Goal: Find specific page/section: Find specific page/section

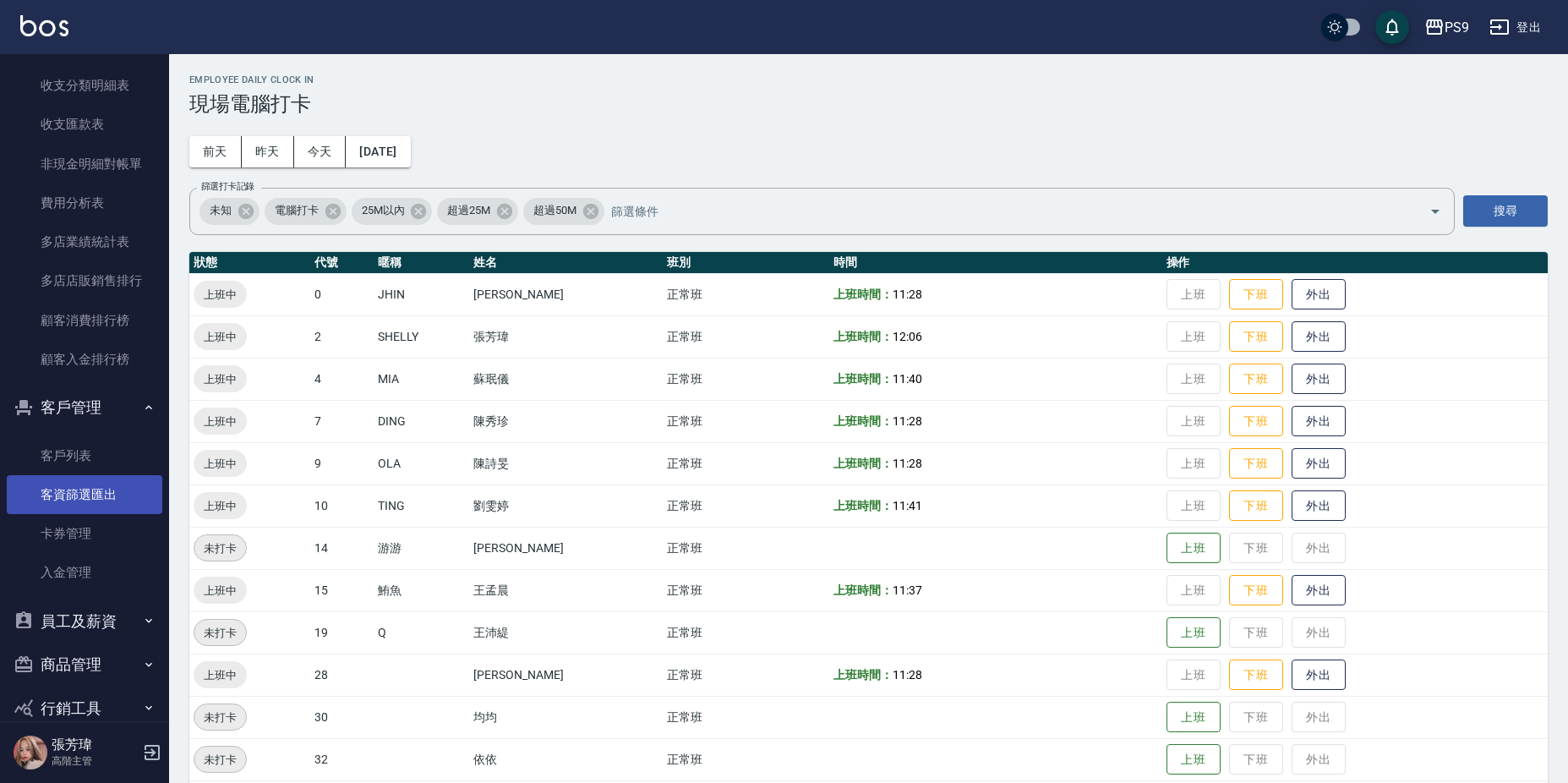
scroll to position [2017, 0]
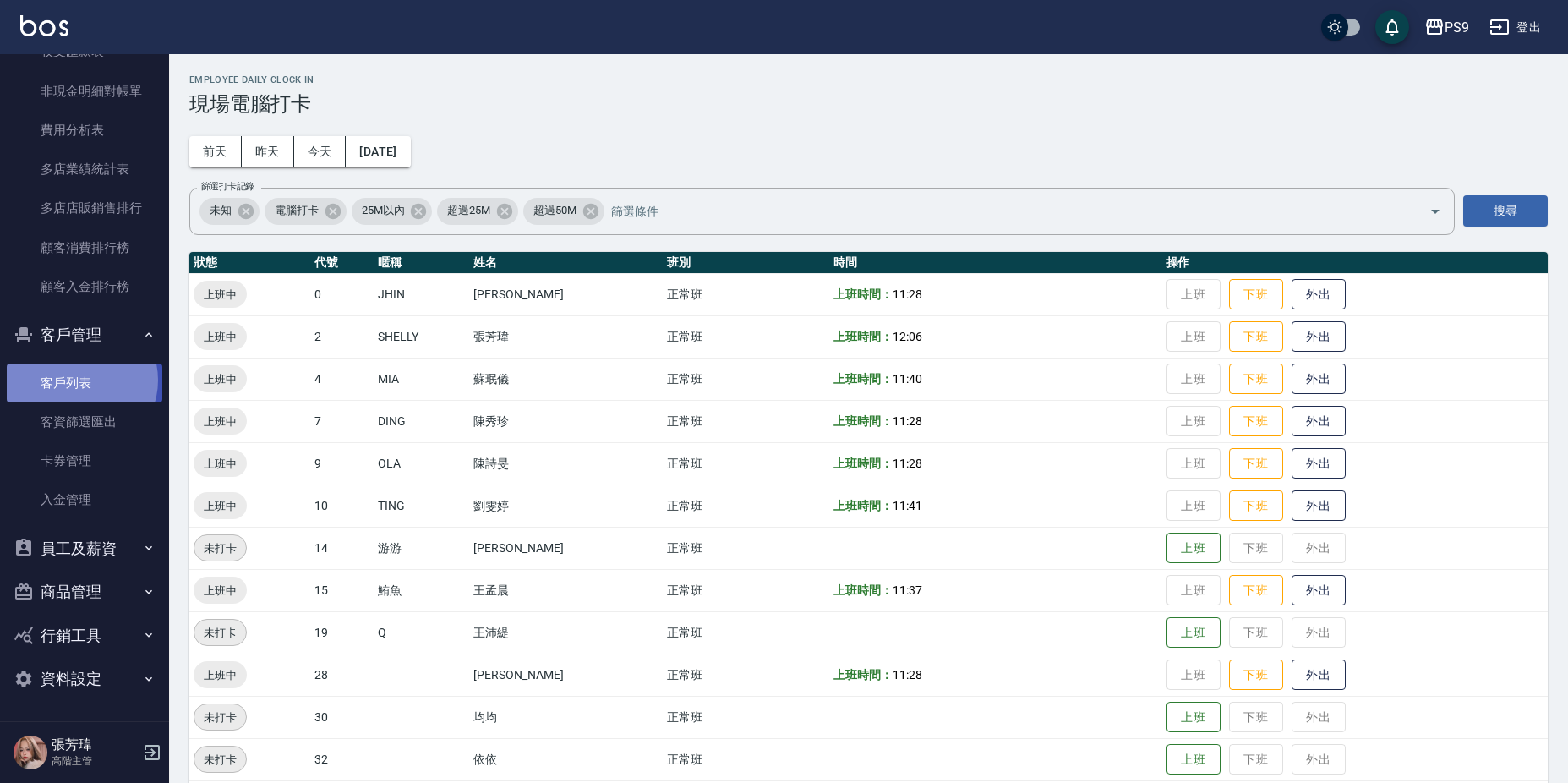
click at [79, 380] on link "客戶列表" at bounding box center [84, 383] width 155 height 39
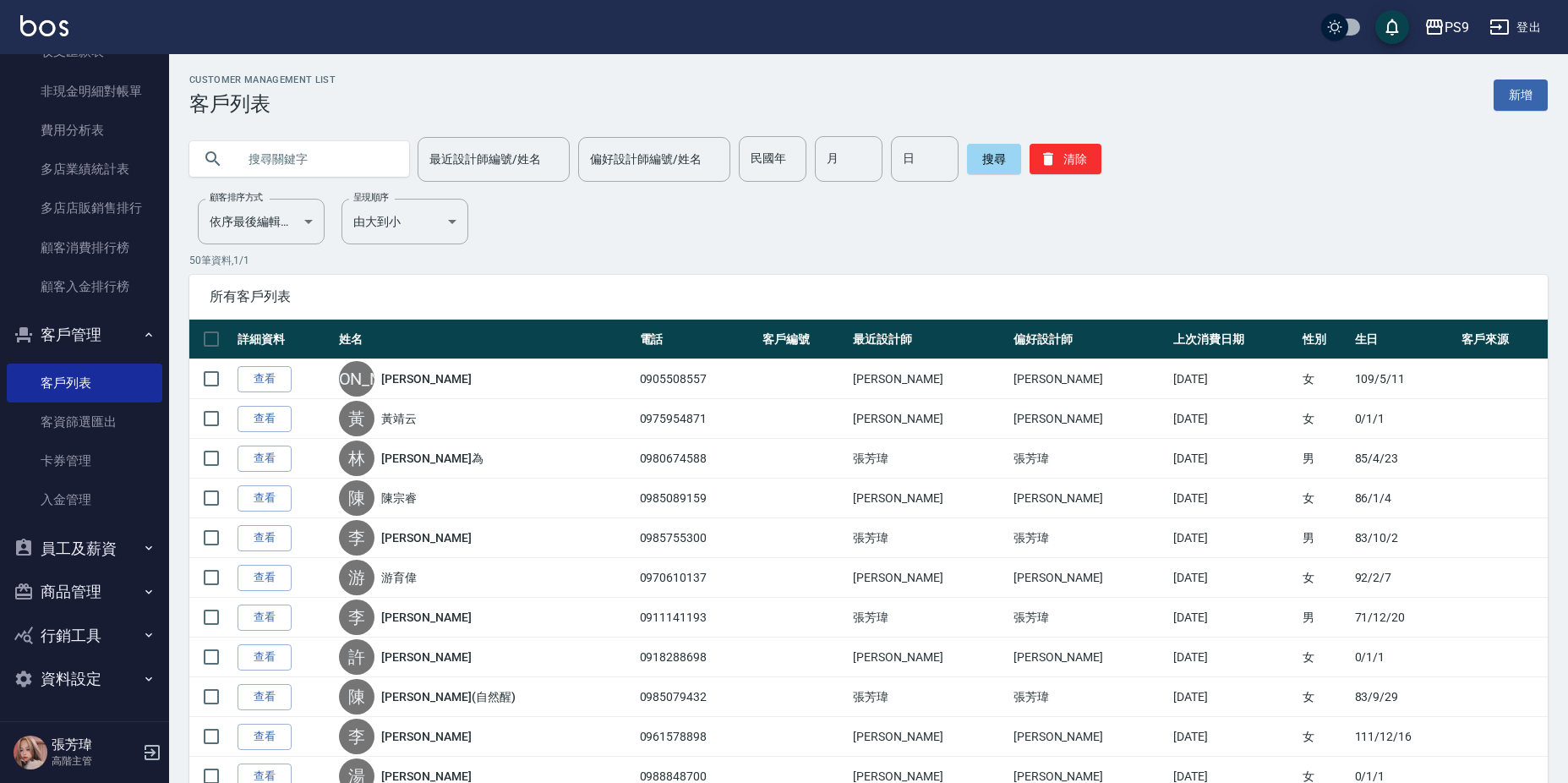
click at [255, 152] on input "text" at bounding box center [316, 159] width 159 height 46
click at [290, 155] on input "text" at bounding box center [316, 159] width 159 height 46
click at [289, 159] on input "text" at bounding box center [316, 159] width 159 height 46
type input "X"
type input "劉"
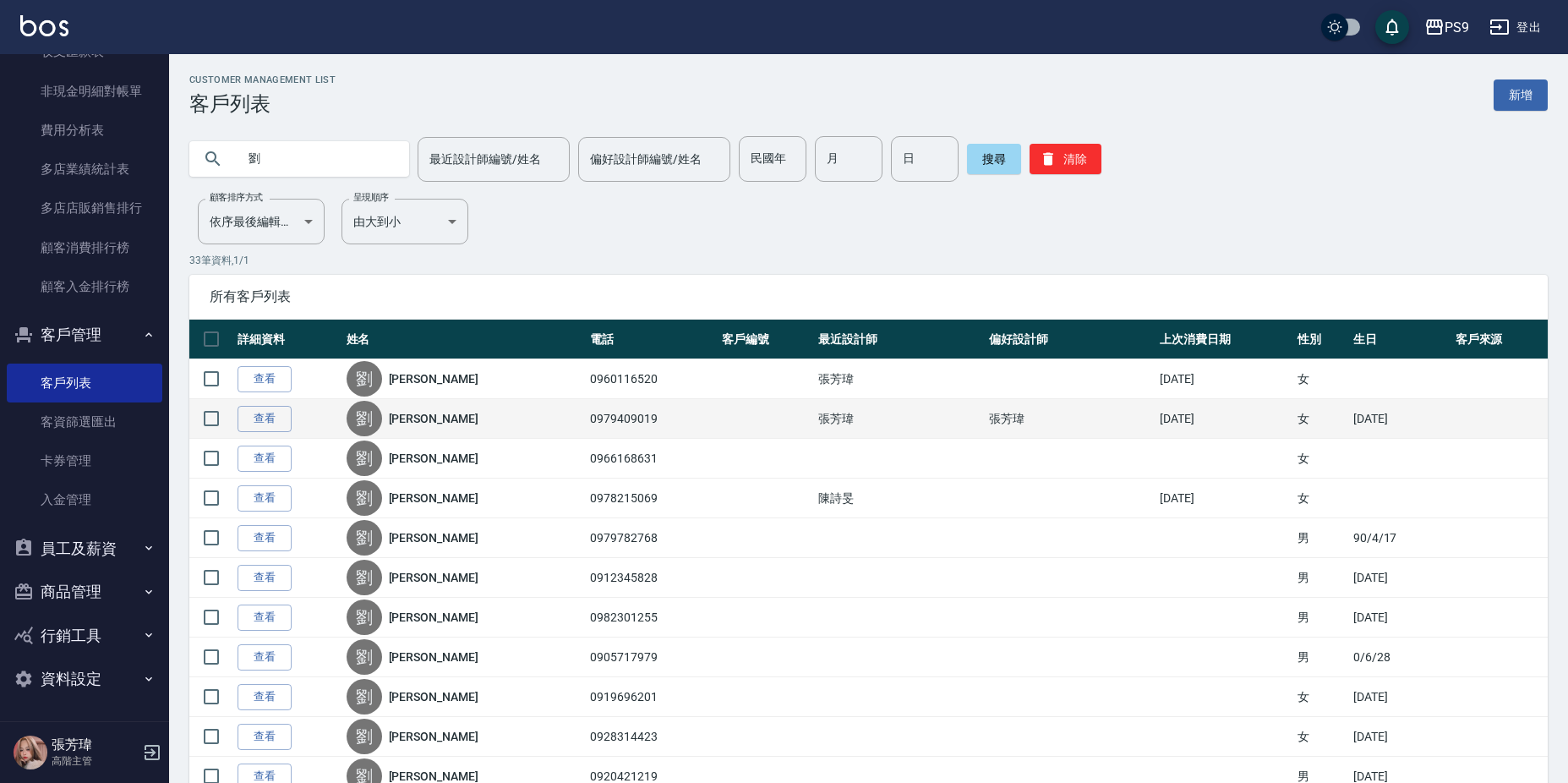
click at [436, 419] on link "[PERSON_NAME]" at bounding box center [434, 419] width 90 height 17
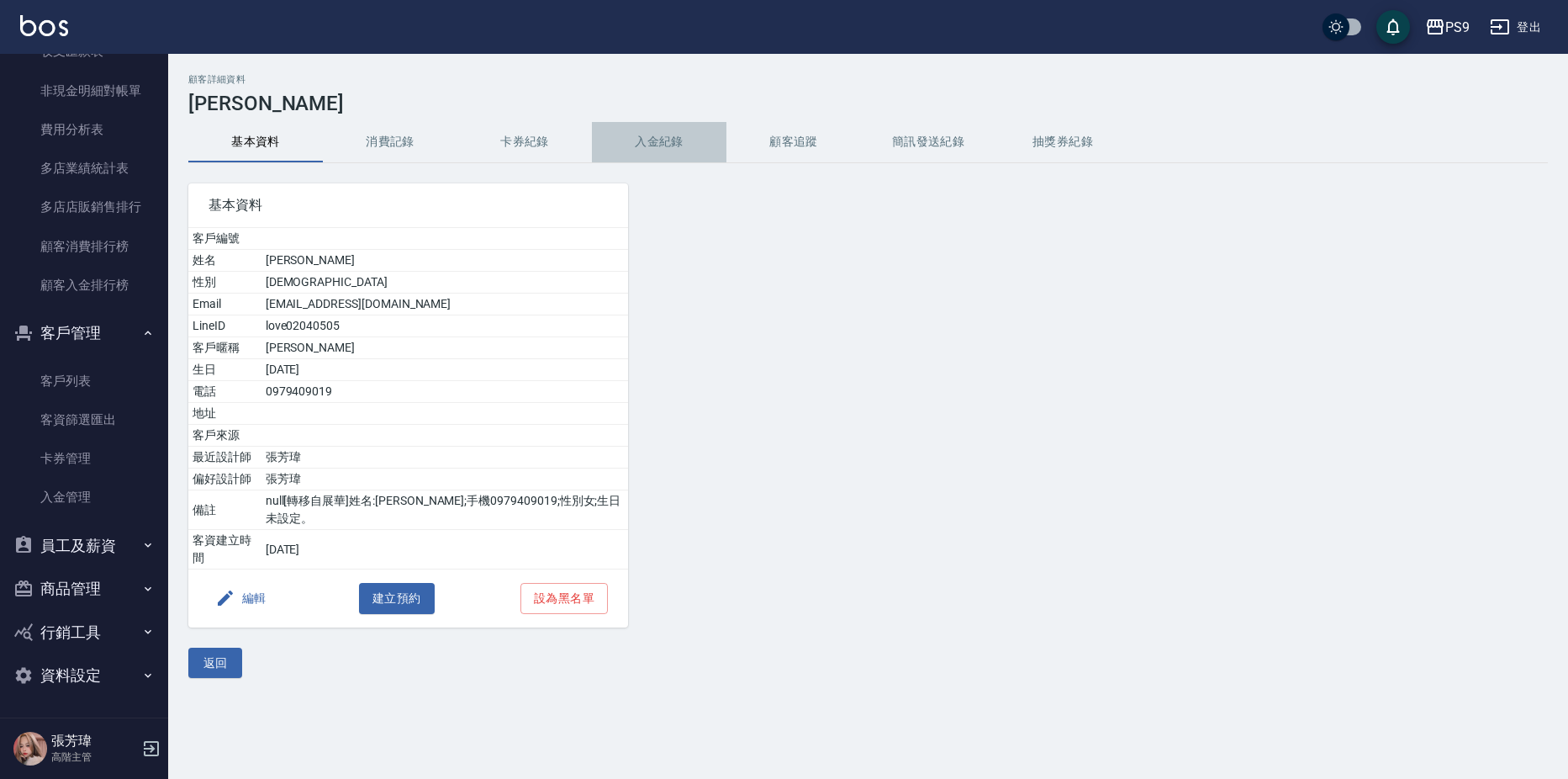
click at [660, 144] on button "入金紀錄" at bounding box center [659, 142] width 134 height 41
